Goal: Information Seeking & Learning: Find contact information

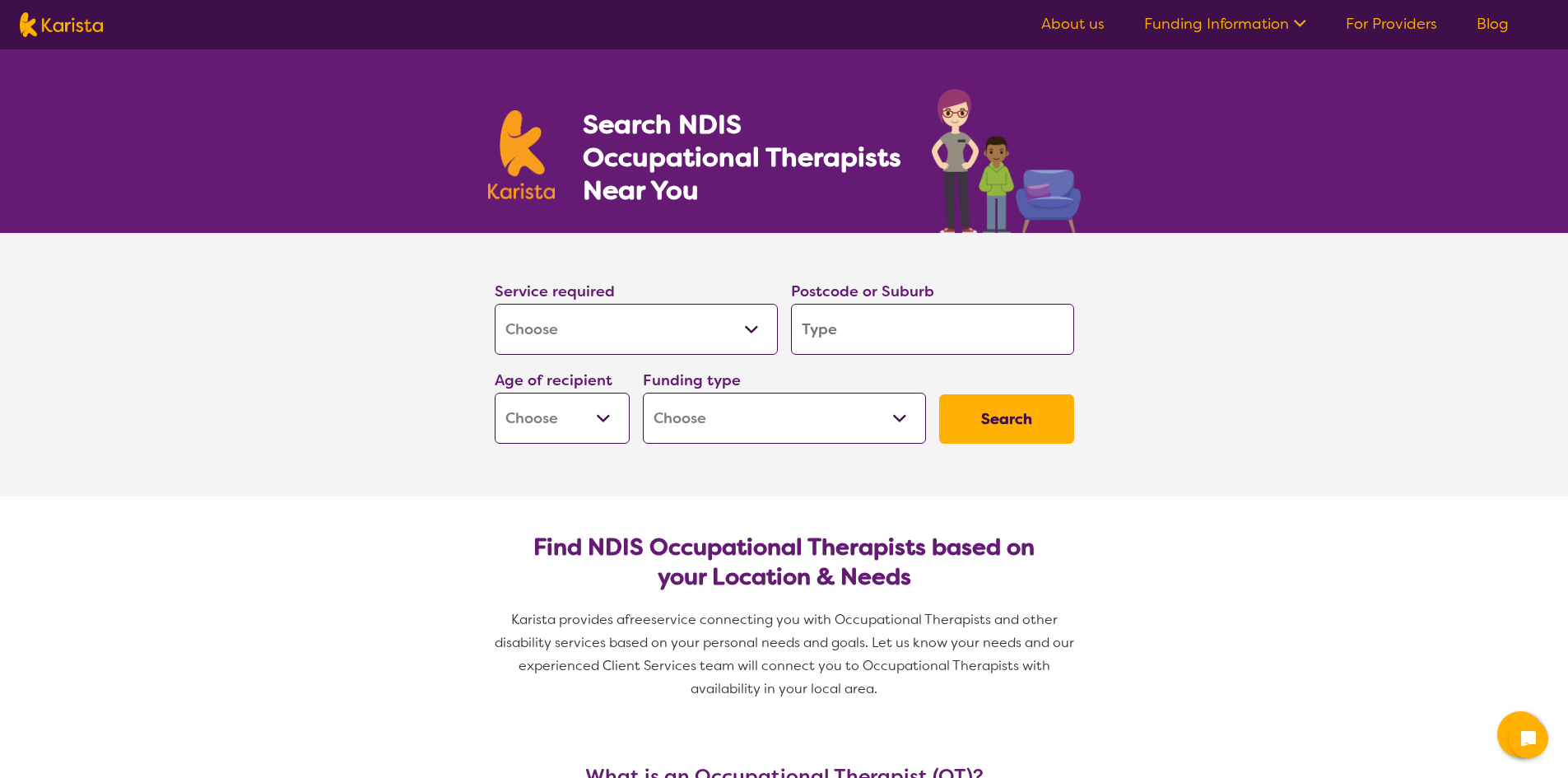
select select "[MEDICAL_DATA]"
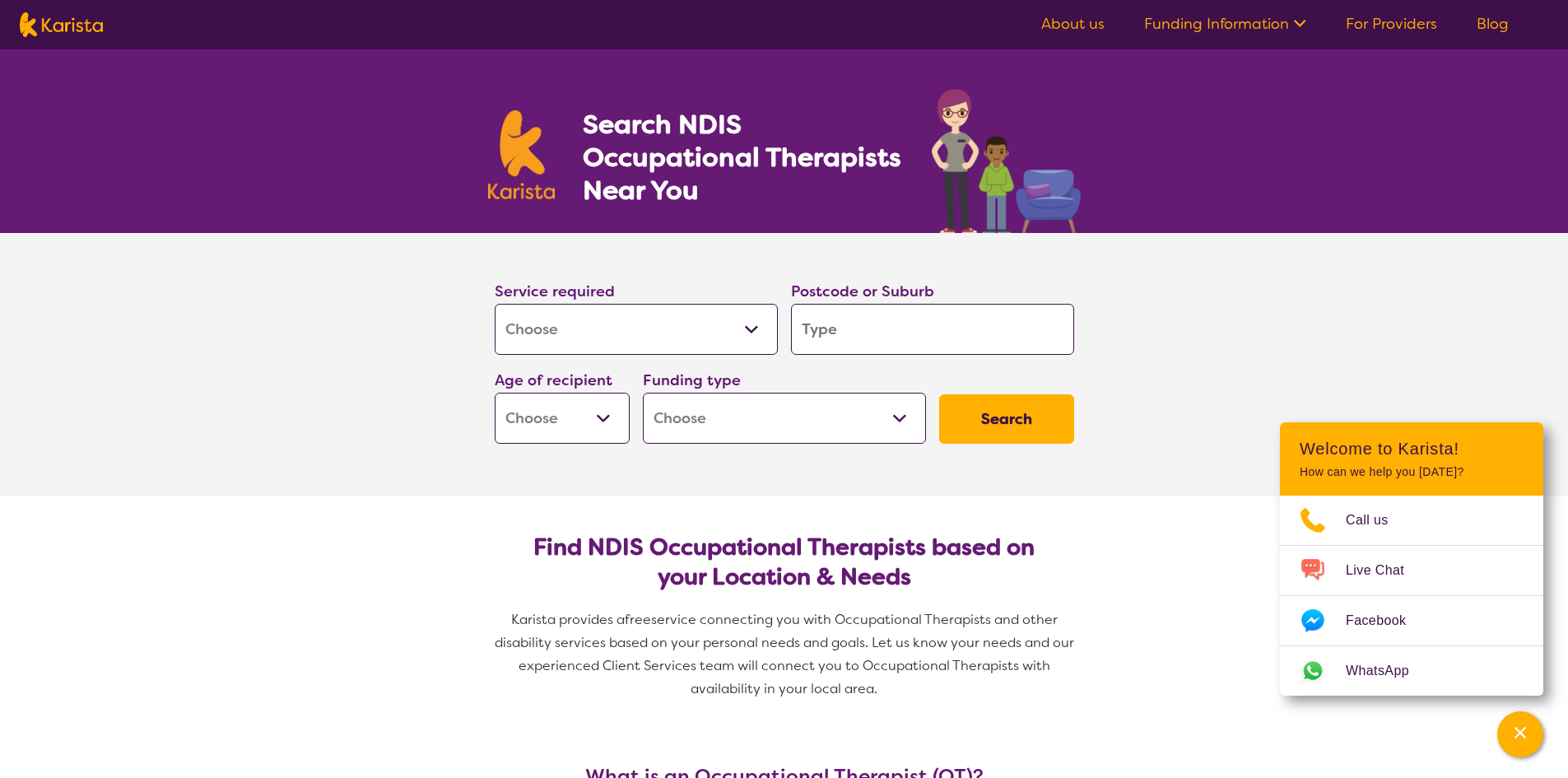
click at [547, 423] on select "Early Childhood - 0 to 9 Child - 10 to 11 Adolescent - 12 to 17 Adult - 18 to 6…" at bounding box center [562, 417] width 135 height 51
select select "AD"
click at [495, 392] on select "Early Childhood - 0 to 9 Child - 10 to 11 Adolescent - 12 to 17 Adult - 18 to 6…" at bounding box center [562, 417] width 135 height 51
select select "AD"
click at [681, 413] on select "Home Care Package (HCP) National Disability Insurance Scheme (NDIS) I don't know" at bounding box center [785, 417] width 283 height 51
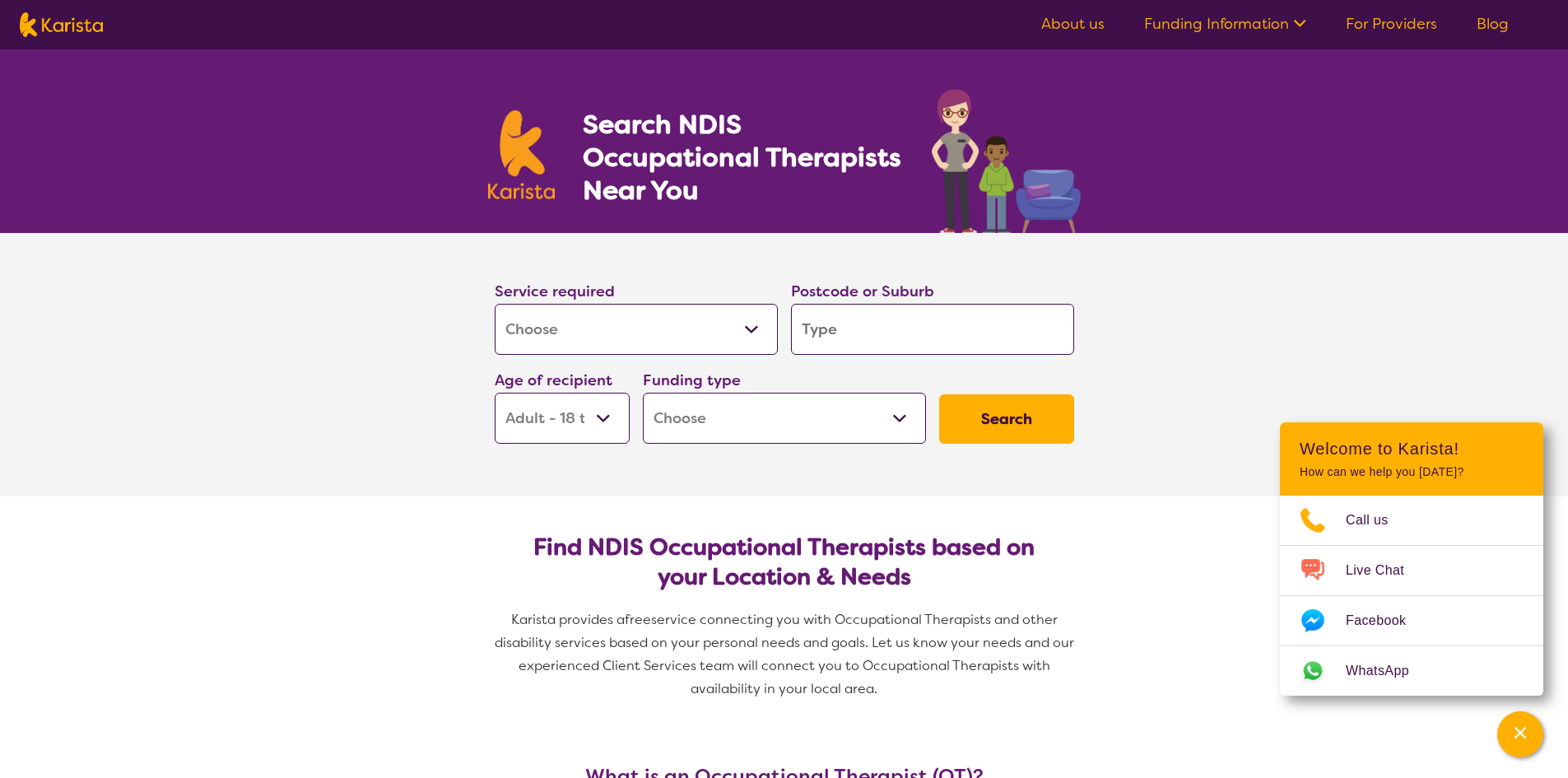
select select "NDIS"
click at [643, 392] on select "Home Care Package (HCP) National Disability Insurance Scheme (NDIS) I don't know" at bounding box center [785, 417] width 283 height 51
select select "NDIS"
click at [866, 330] on input "search" at bounding box center [932, 329] width 283 height 51
type input "r"
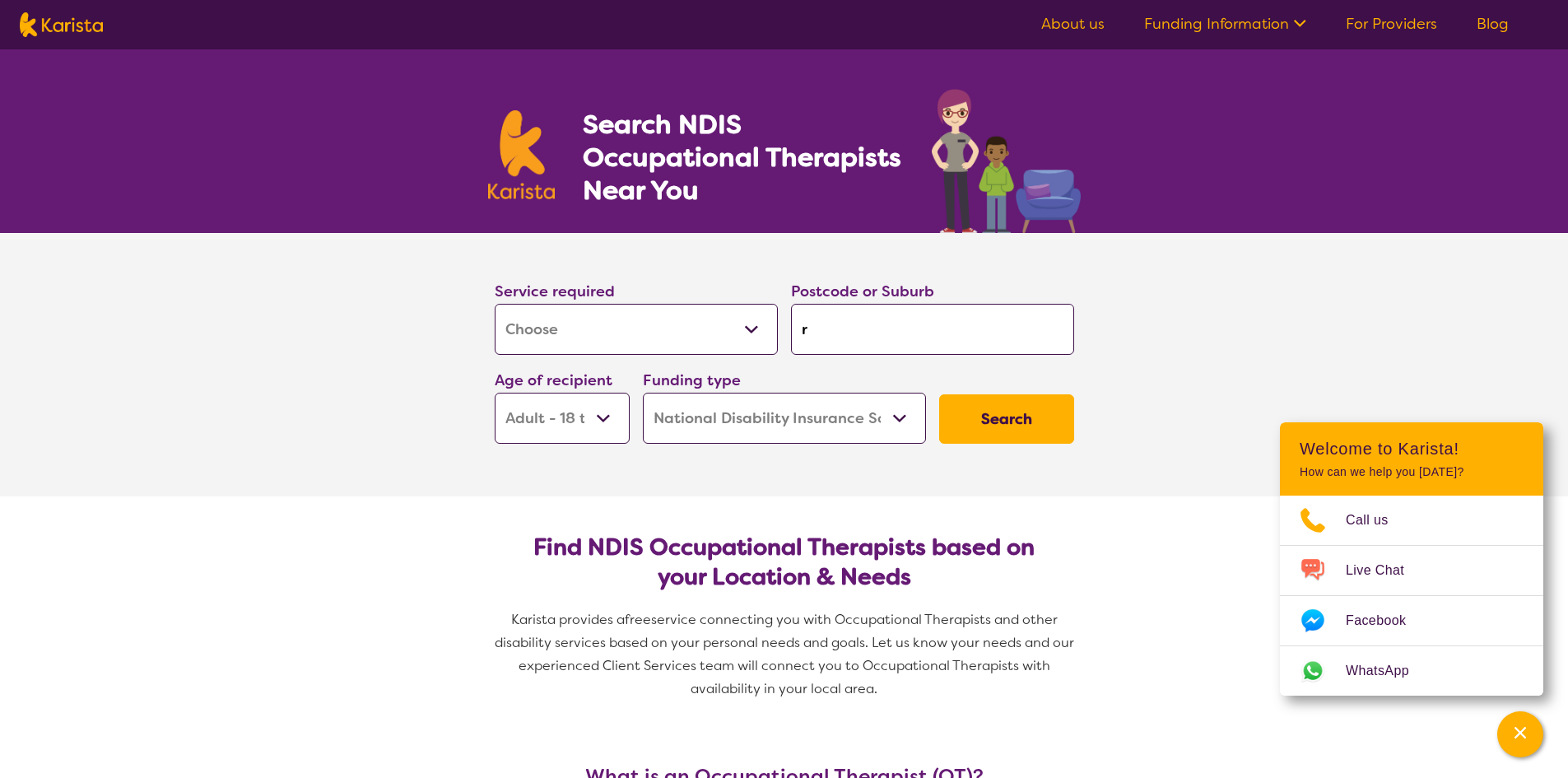
type input "r"
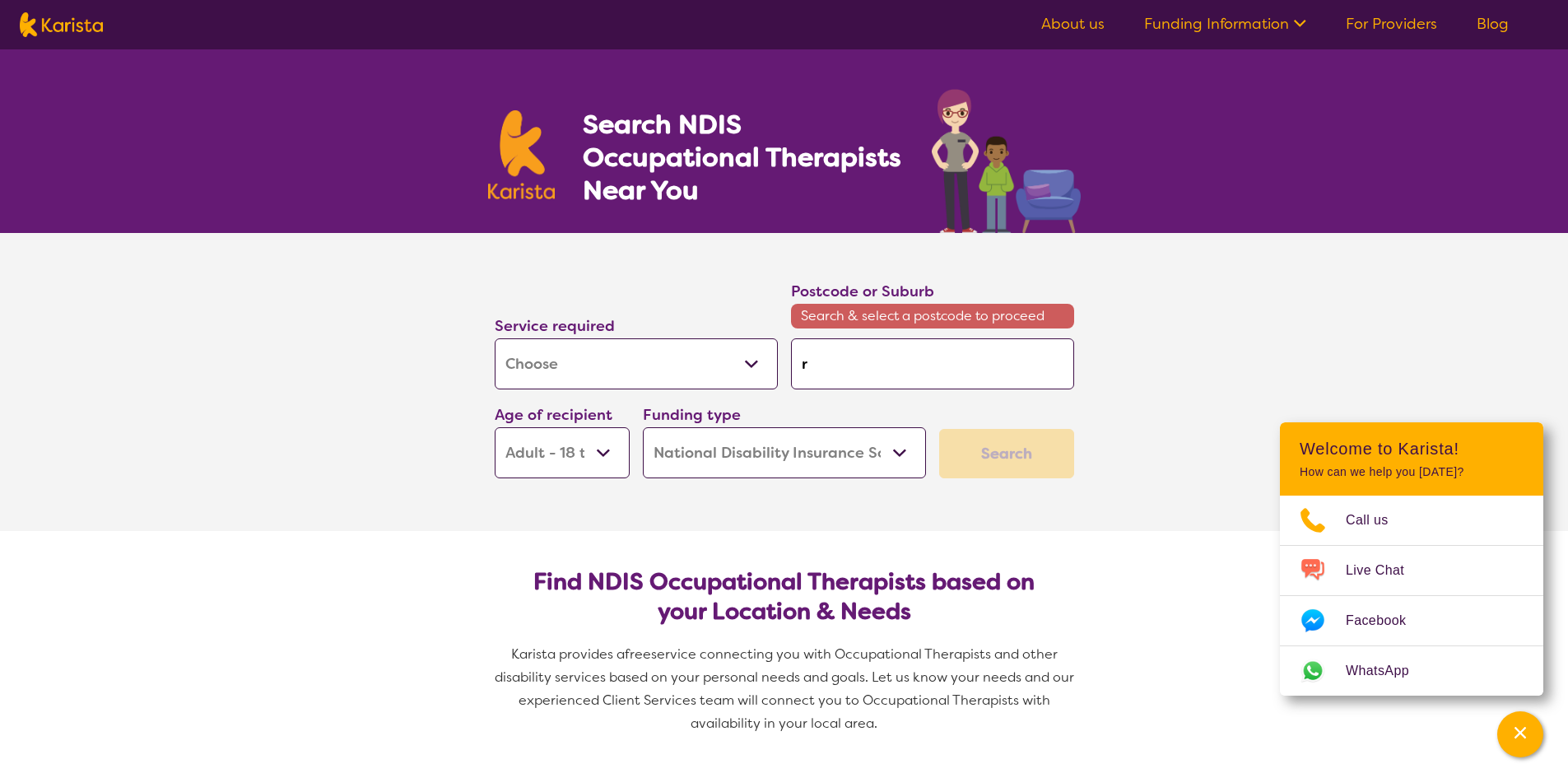
type input "re"
type input "red"
type input "redc"
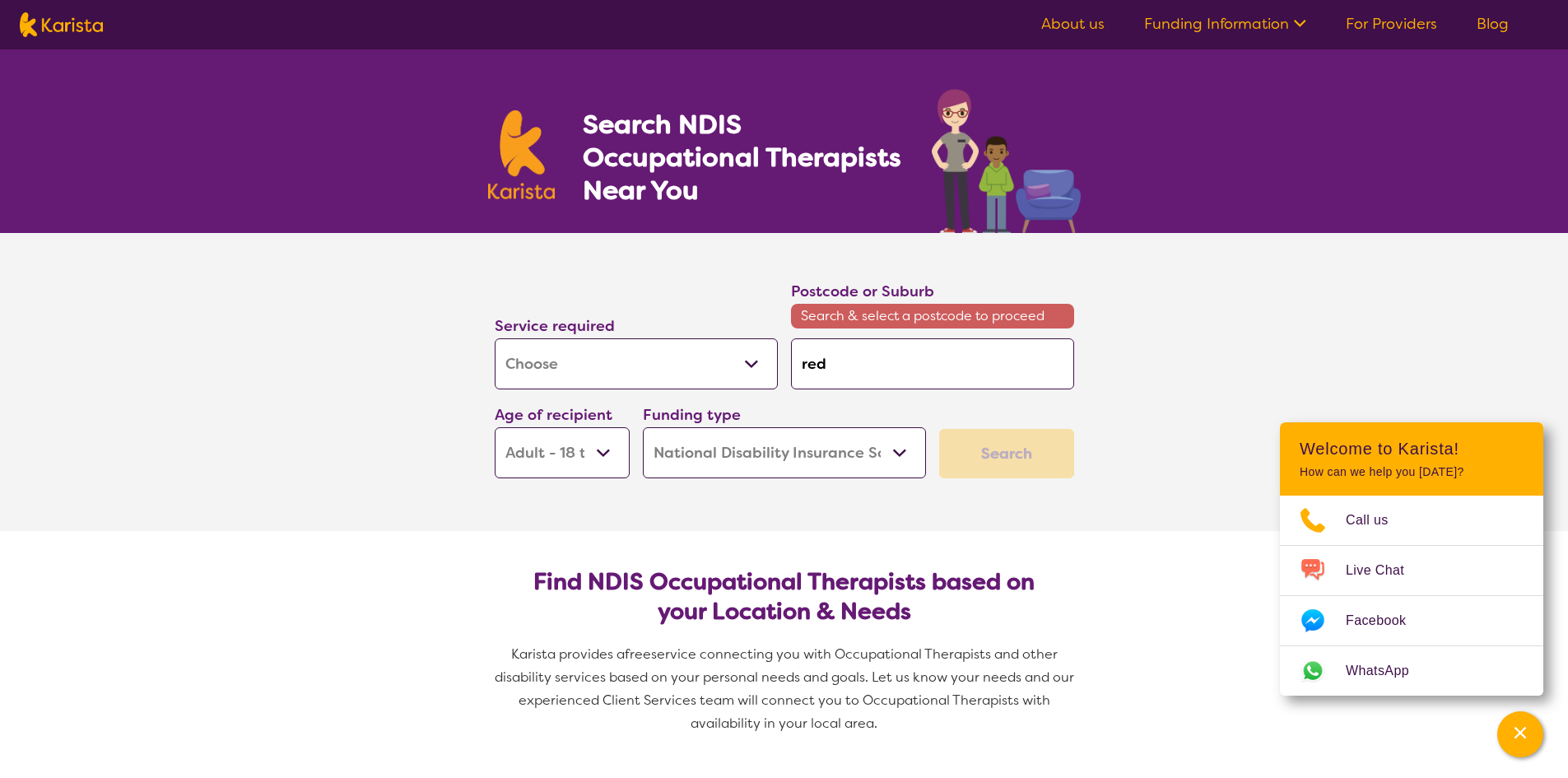
type input "redc"
type input "redcl"
type input "redcli"
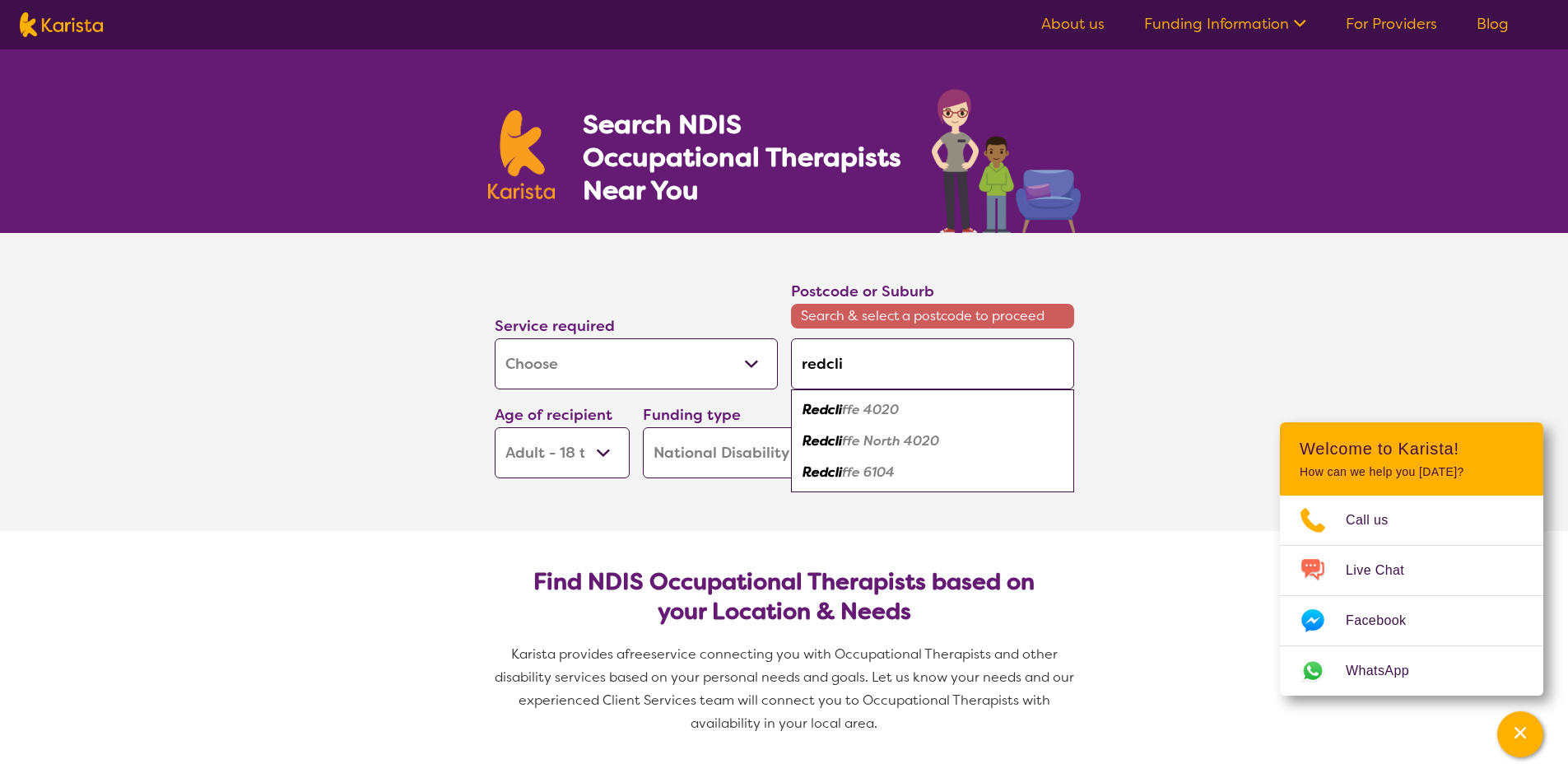
type input "redclif"
type input "redcliff"
click at [874, 415] on em "e 4020" at bounding box center [876, 409] width 47 height 17
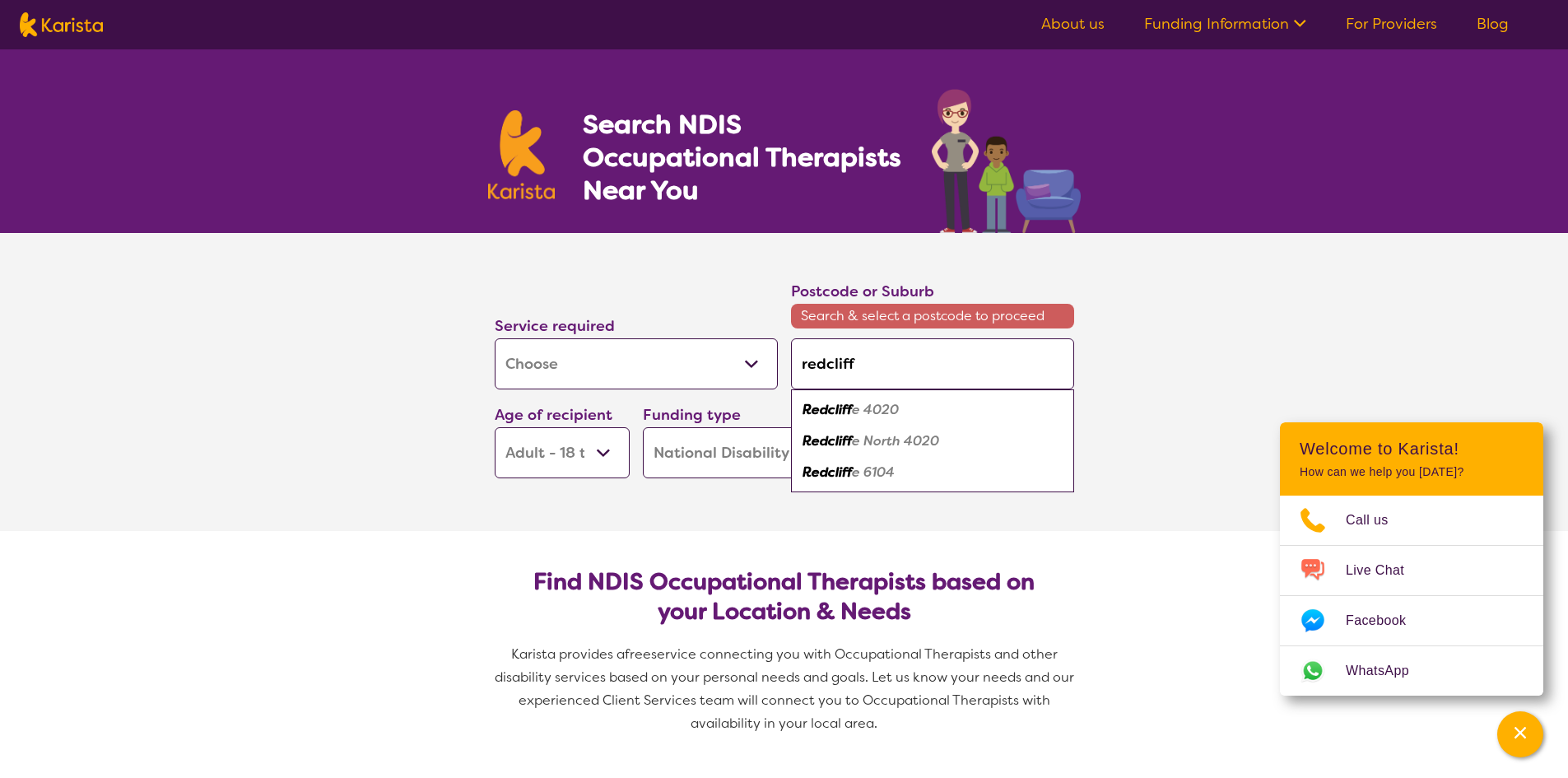
type input "4020"
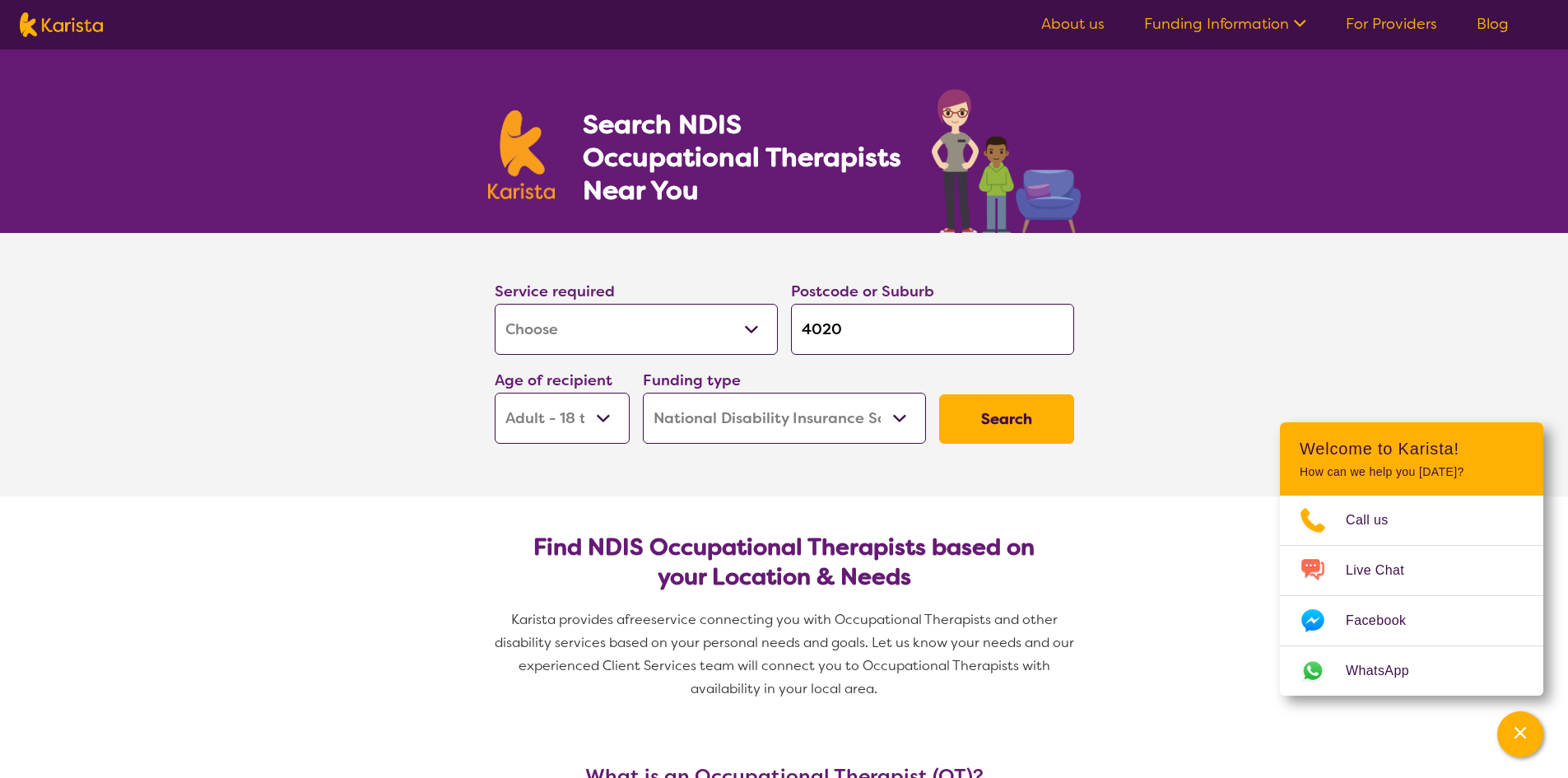
click at [1026, 419] on button "Search" at bounding box center [1006, 418] width 135 height 49
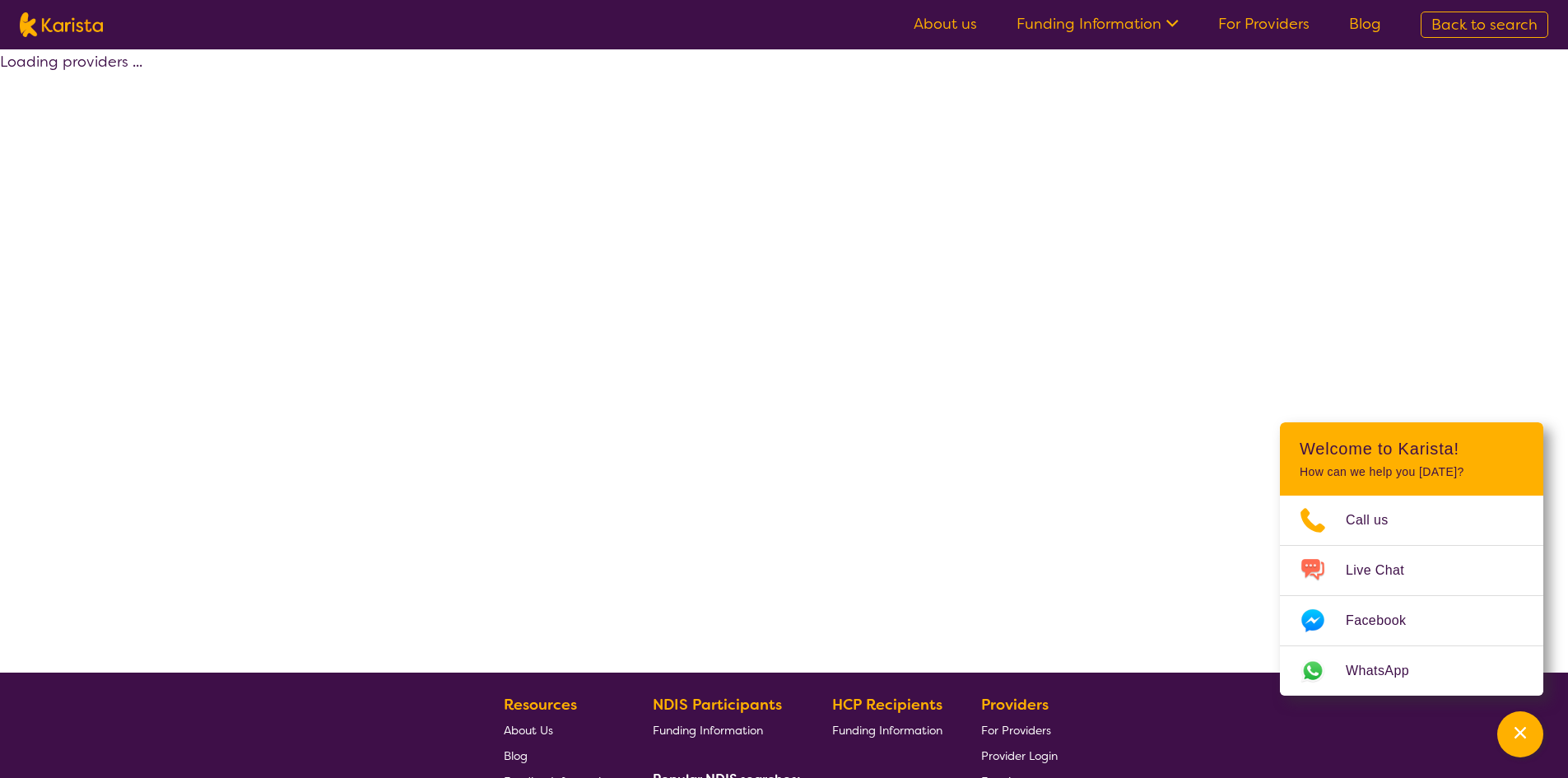
select select "by_score"
